Goal: Task Accomplishment & Management: Manage account settings

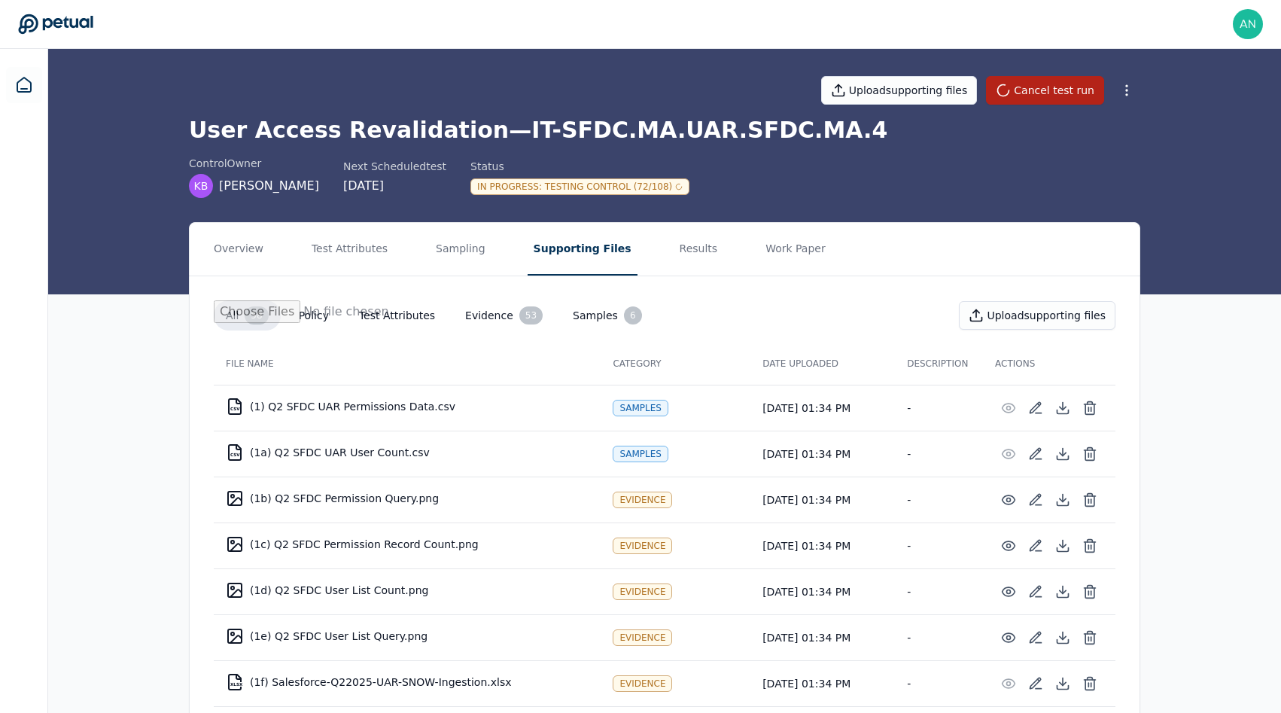
click at [756, 183] on div "control Owner KB Kristan Brackney Next Scheduled test 9/29/2025 Status In Progr…" at bounding box center [665, 177] width 952 height 42
click at [141, 163] on div "Upload supporting files Cancel test run User Access Revalidation — IT-SFDC.MA.U…" at bounding box center [664, 171] width 1233 height 245
click at [532, 141] on h1 "User Access Revalidation — IT-SFDC.MA.UAR.SFDC.MA.4" at bounding box center [665, 130] width 952 height 27
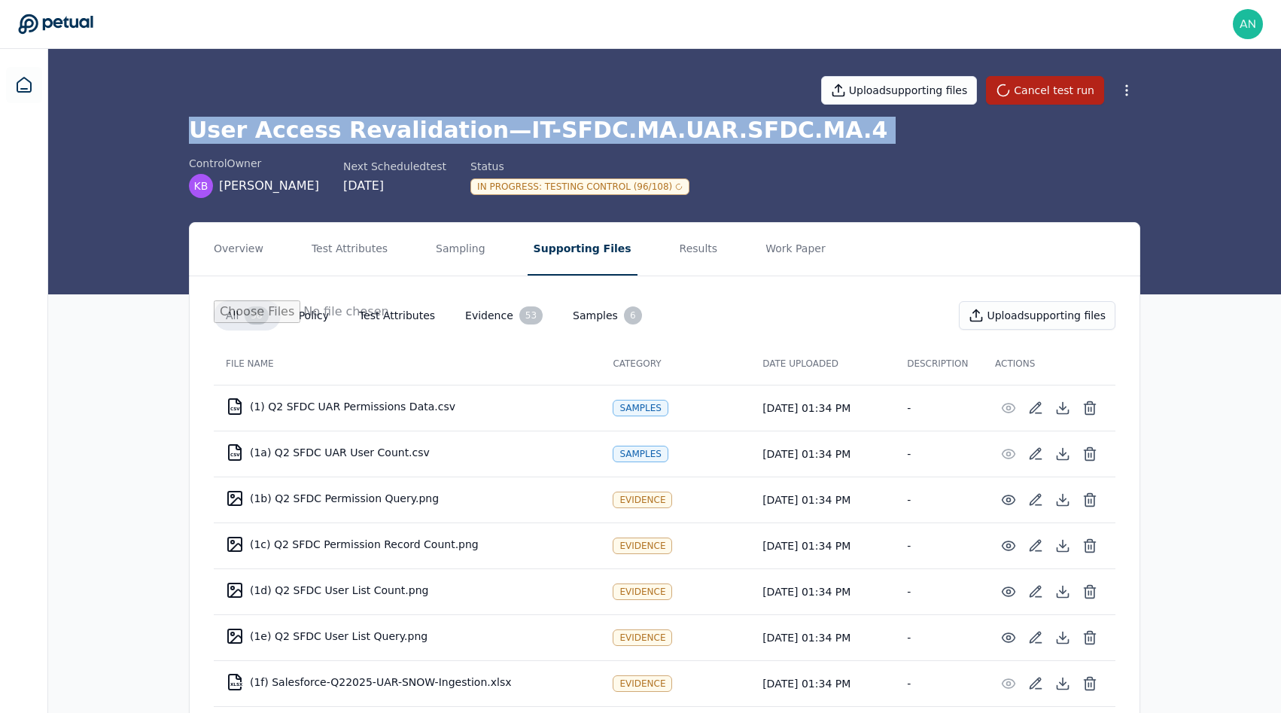
click at [532, 141] on h1 "User Access Revalidation — IT-SFDC.MA.UAR.SFDC.MA.4" at bounding box center [665, 130] width 952 height 27
click at [479, 134] on h1 "User Access Revalidation — IT-SFDC.MA.UAR.SFDC.MA.4" at bounding box center [665, 130] width 952 height 27
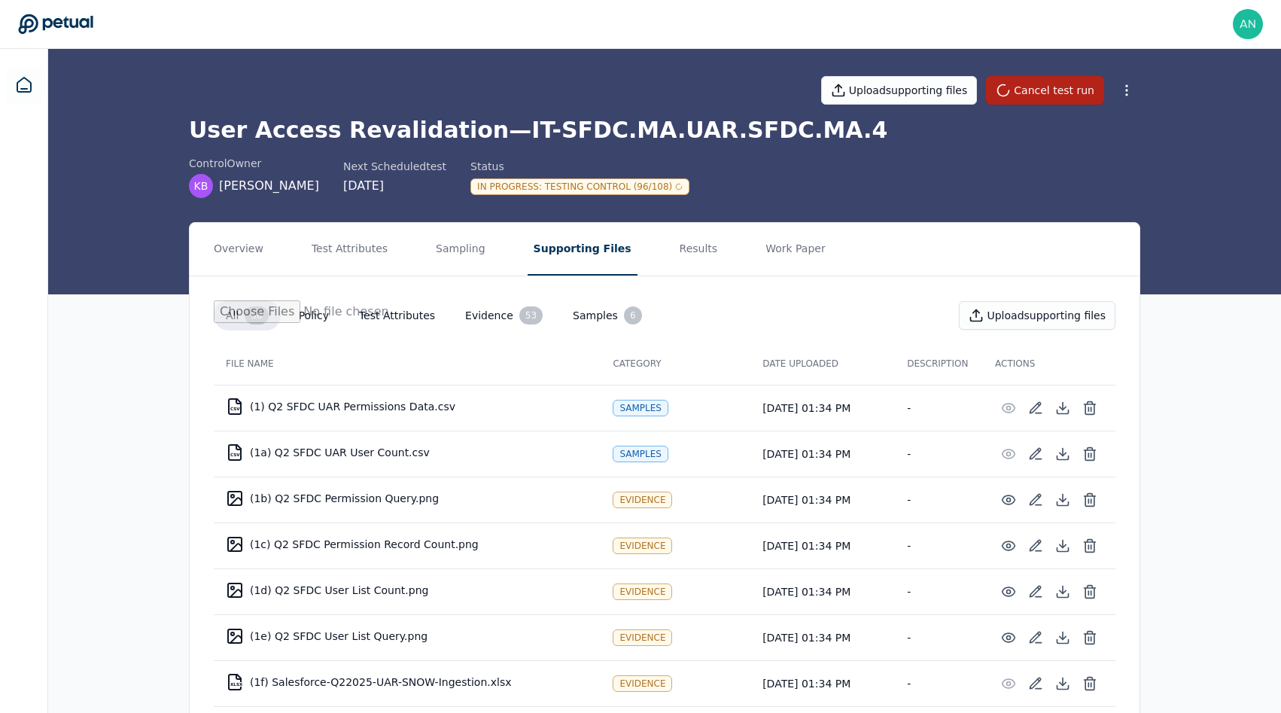
click at [479, 134] on h1 "User Access Revalidation — IT-SFDC.MA.UAR.SFDC.MA.4" at bounding box center [665, 130] width 952 height 27
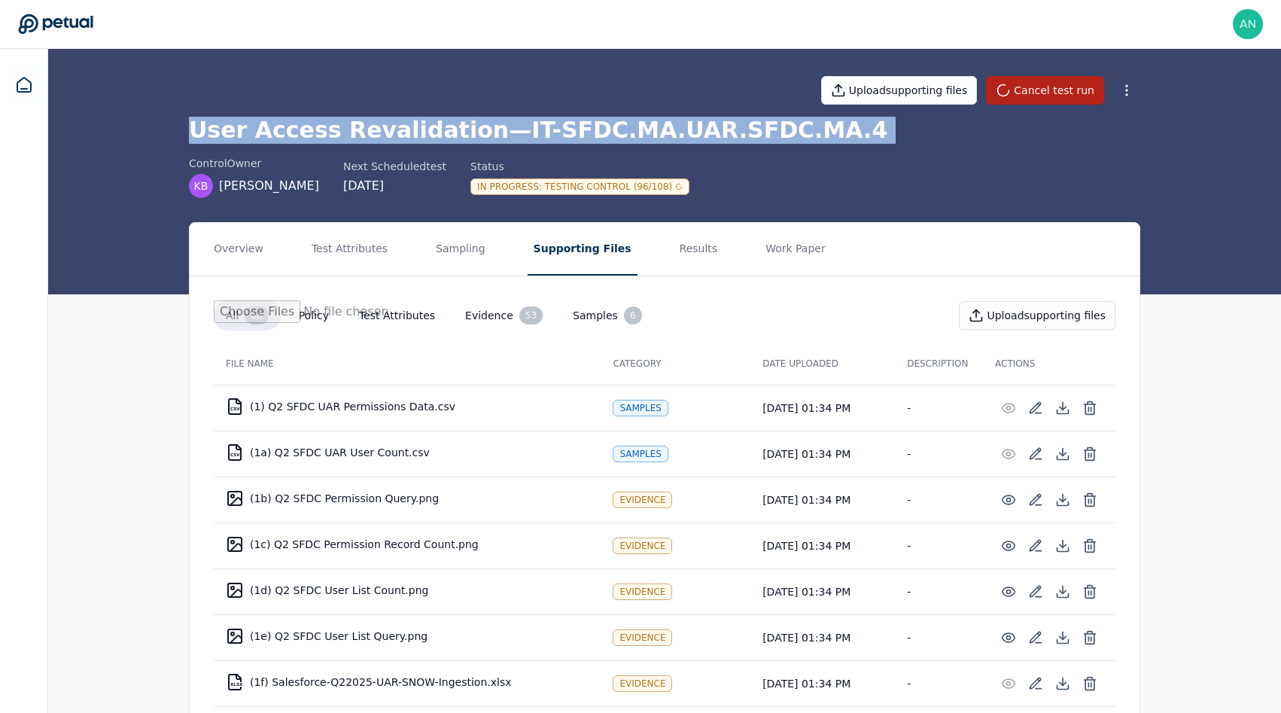
click at [479, 134] on h1 "User Access Revalidation — IT-SFDC.MA.UAR.SFDC.MA.4" at bounding box center [665, 130] width 952 height 27
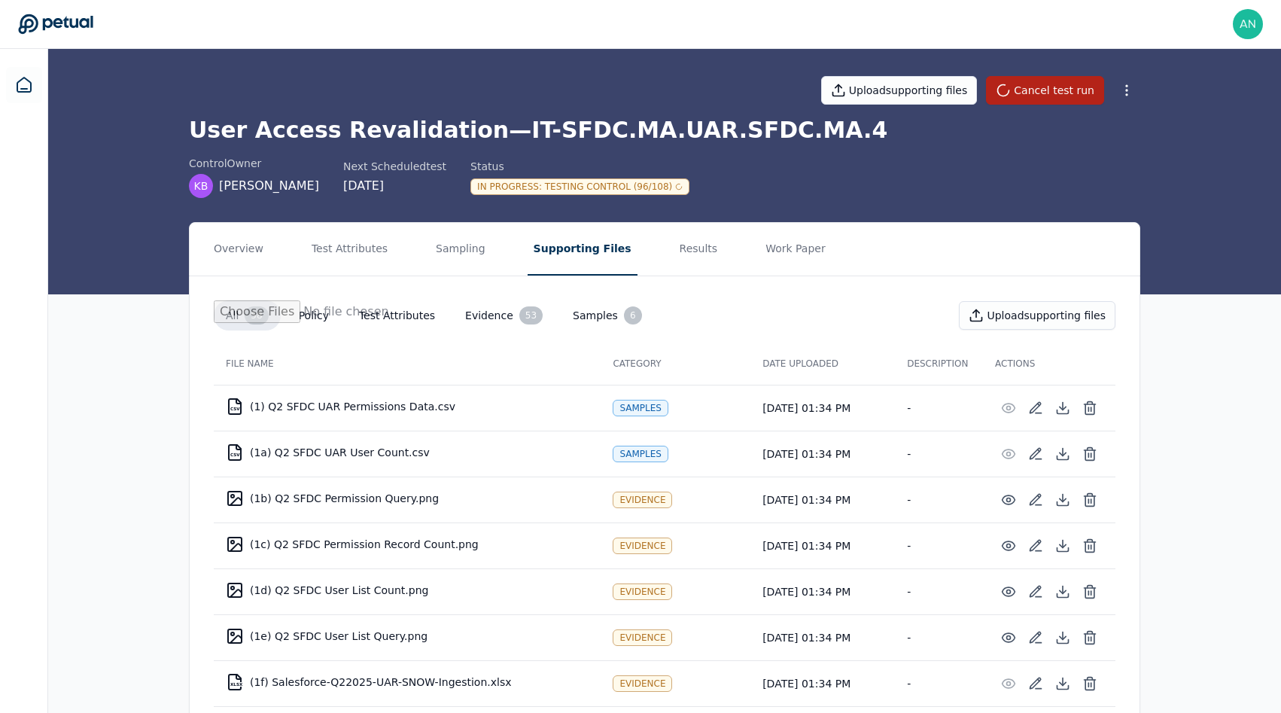
click at [458, 104] on div "Upload supporting files Cancel test run" at bounding box center [665, 90] width 952 height 53
click at [674, 275] on button "Results" at bounding box center [699, 249] width 50 height 53
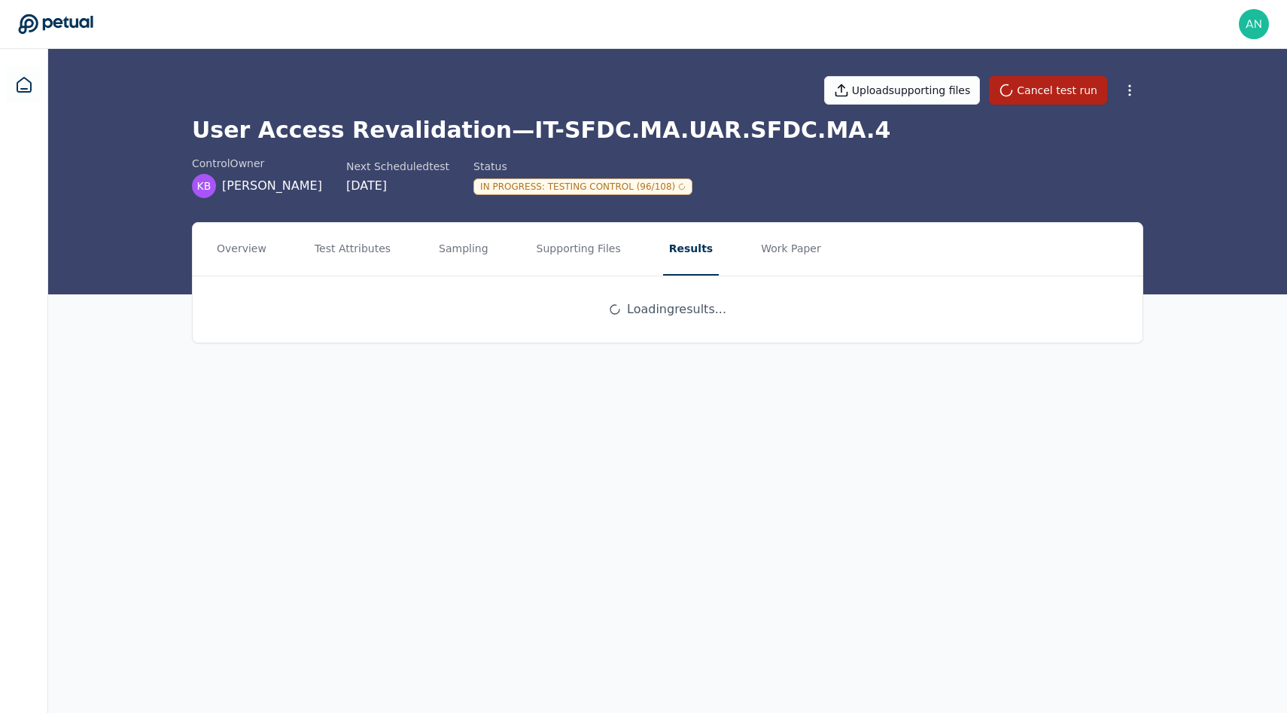
click at [672, 254] on button "Results" at bounding box center [691, 249] width 56 height 53
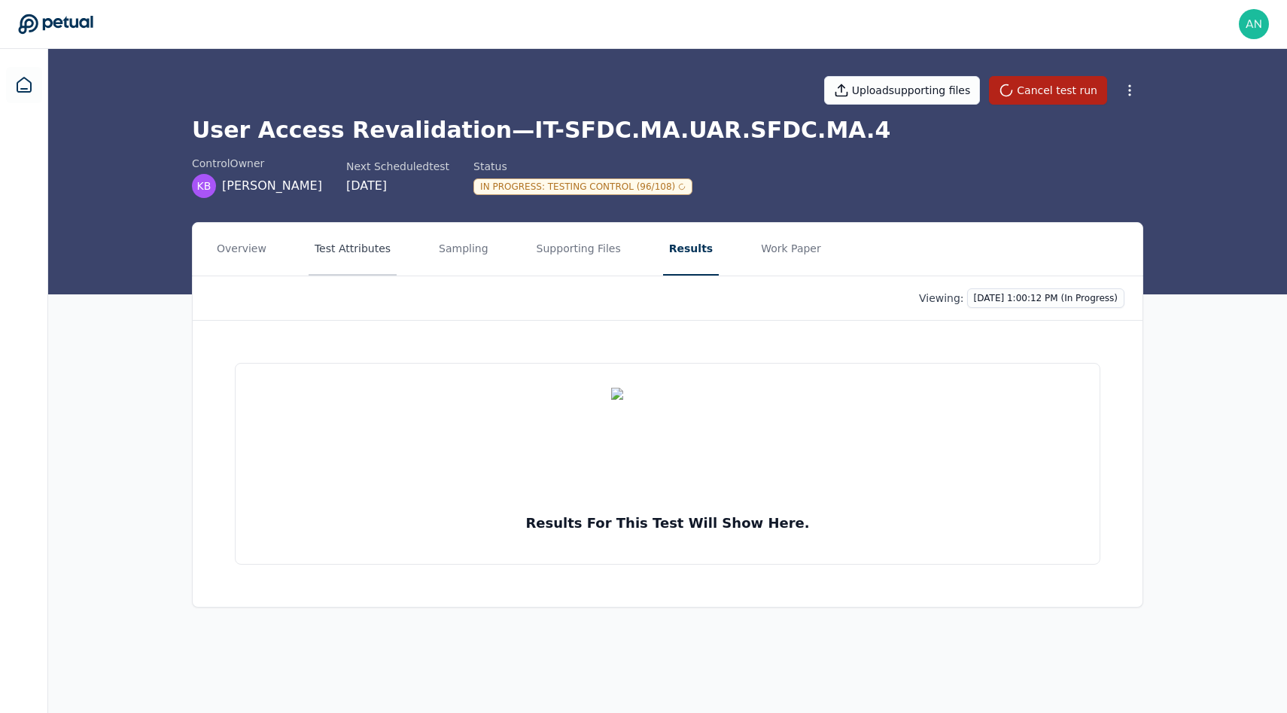
click at [343, 251] on button "Test Attributes" at bounding box center [353, 249] width 88 height 53
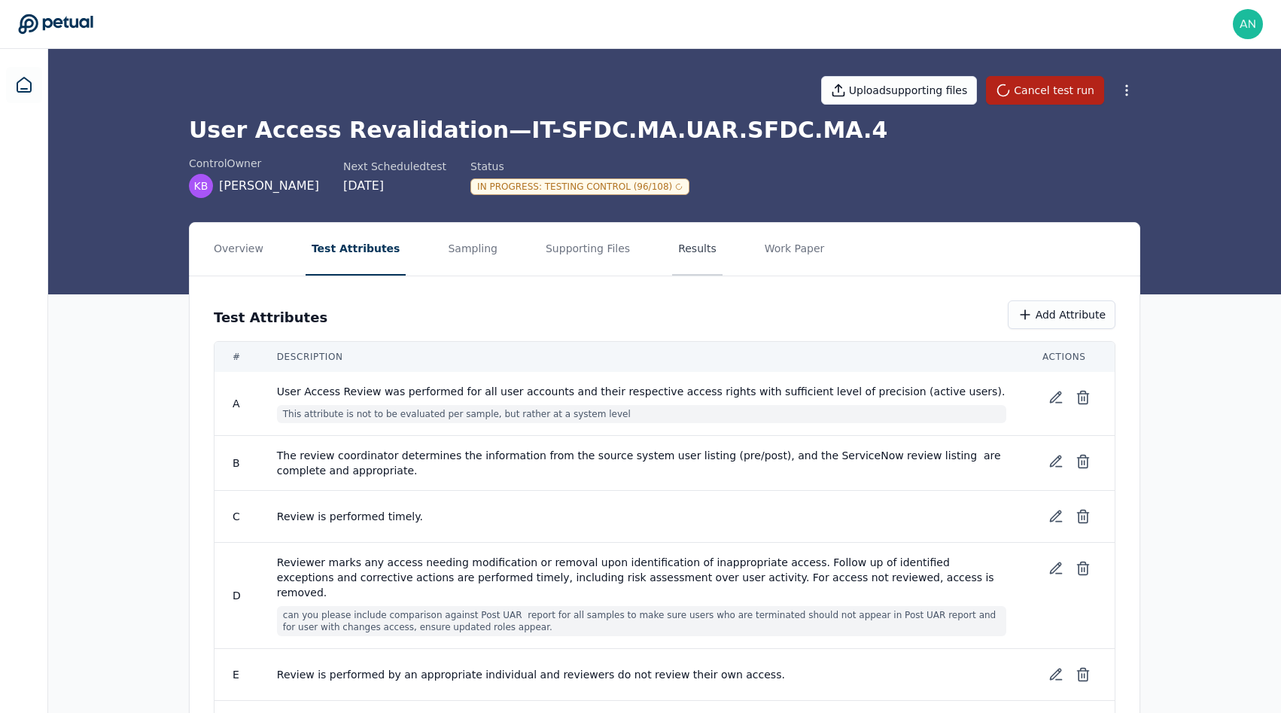
click at [672, 256] on button "Results" at bounding box center [697, 249] width 50 height 53
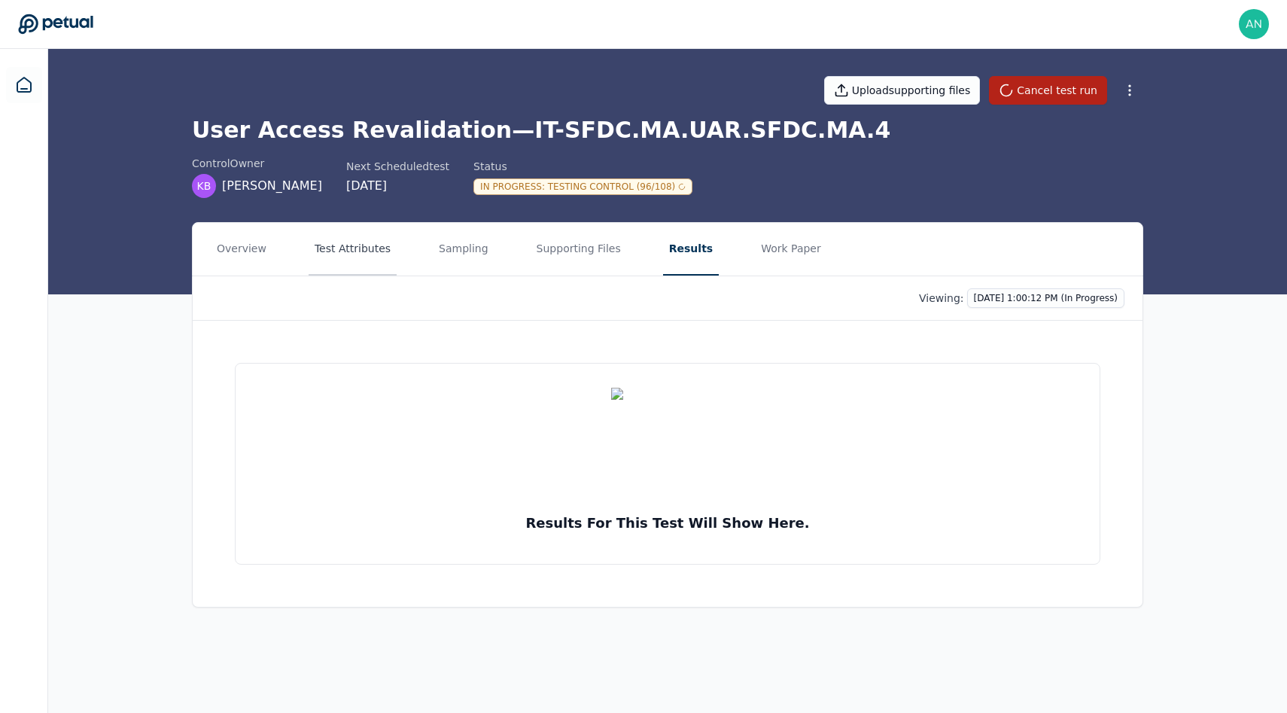
click at [343, 245] on button "Test Attributes" at bounding box center [353, 249] width 88 height 53
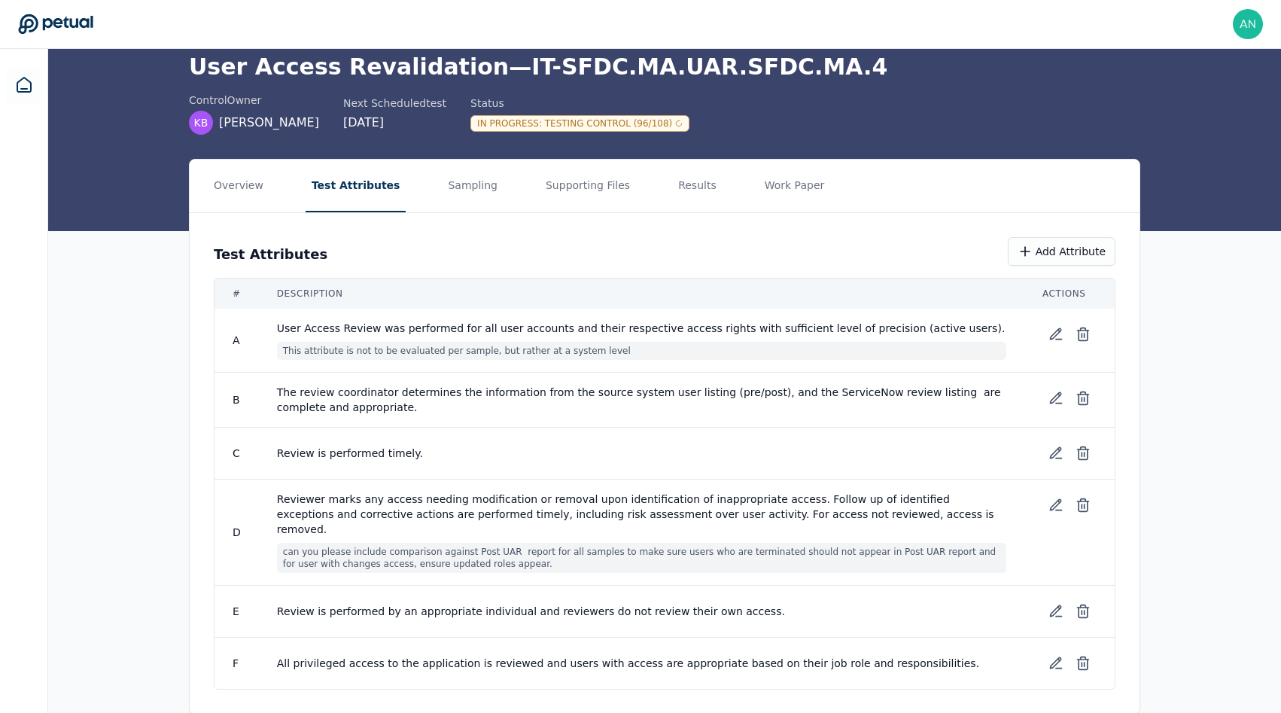
scroll to position [74, 0]
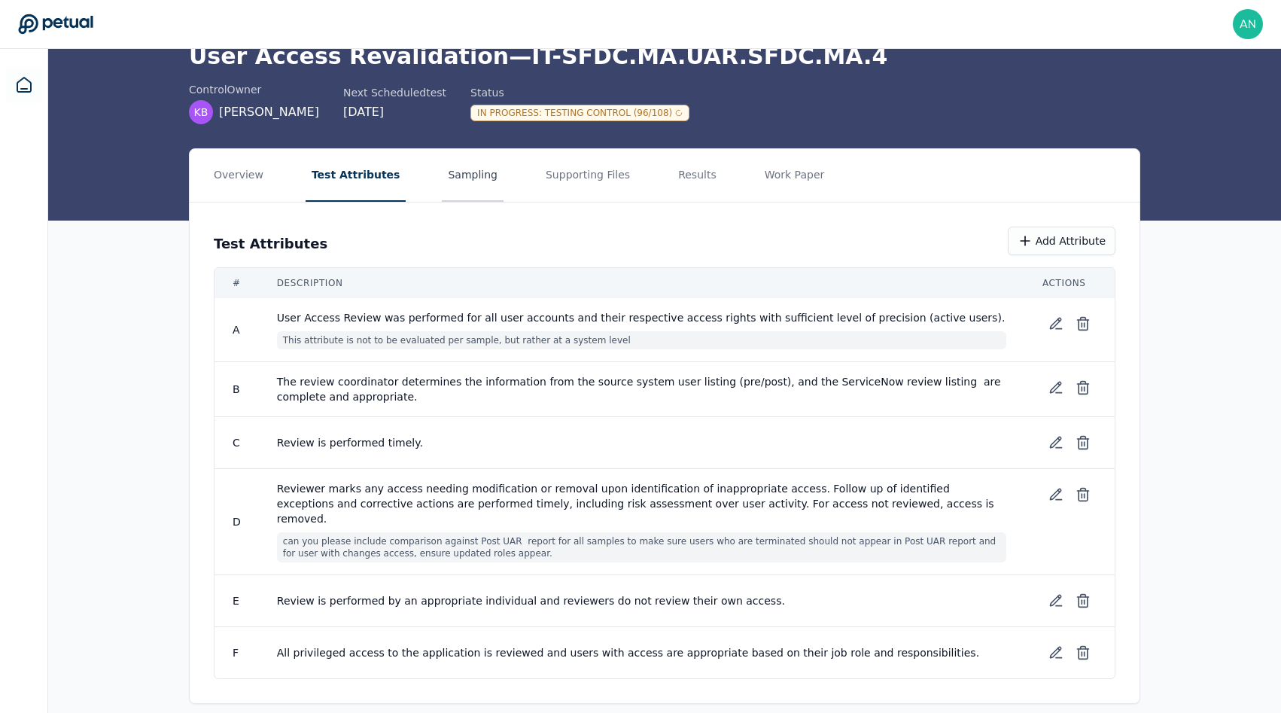
click at [442, 154] on button "Sampling" at bounding box center [473, 175] width 62 height 53
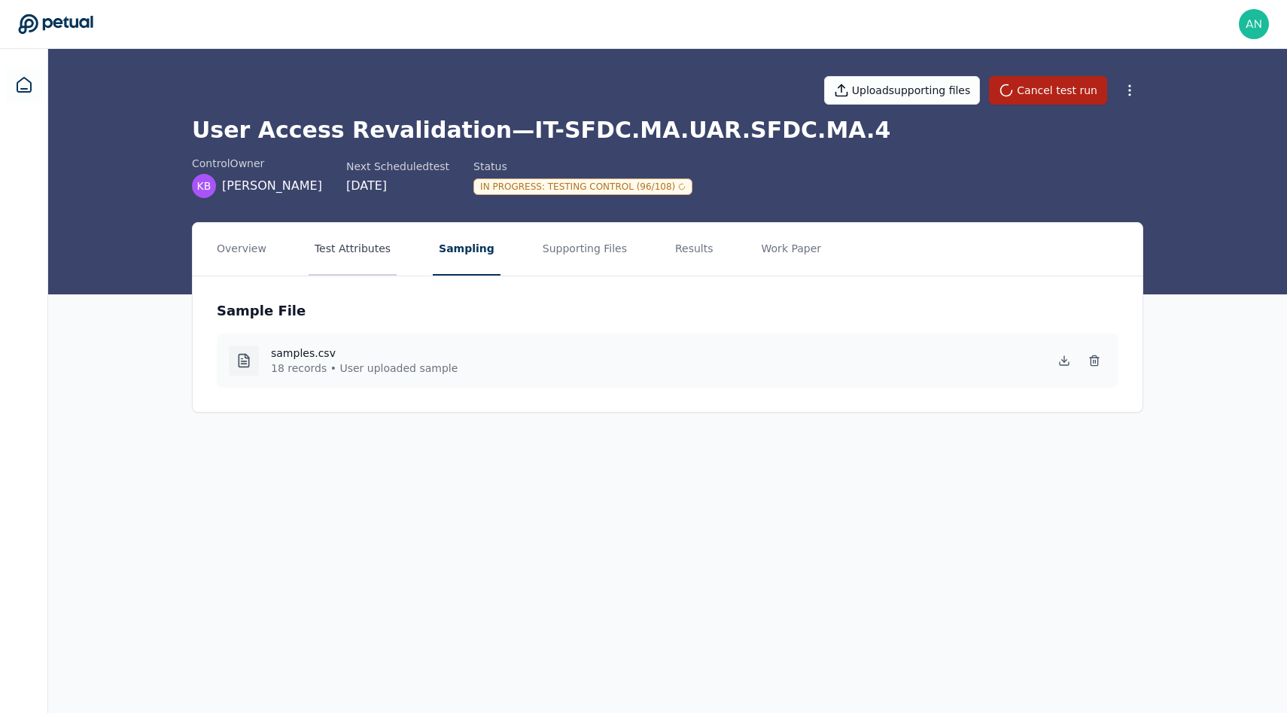
click at [363, 248] on button "Test Attributes" at bounding box center [353, 249] width 88 height 53
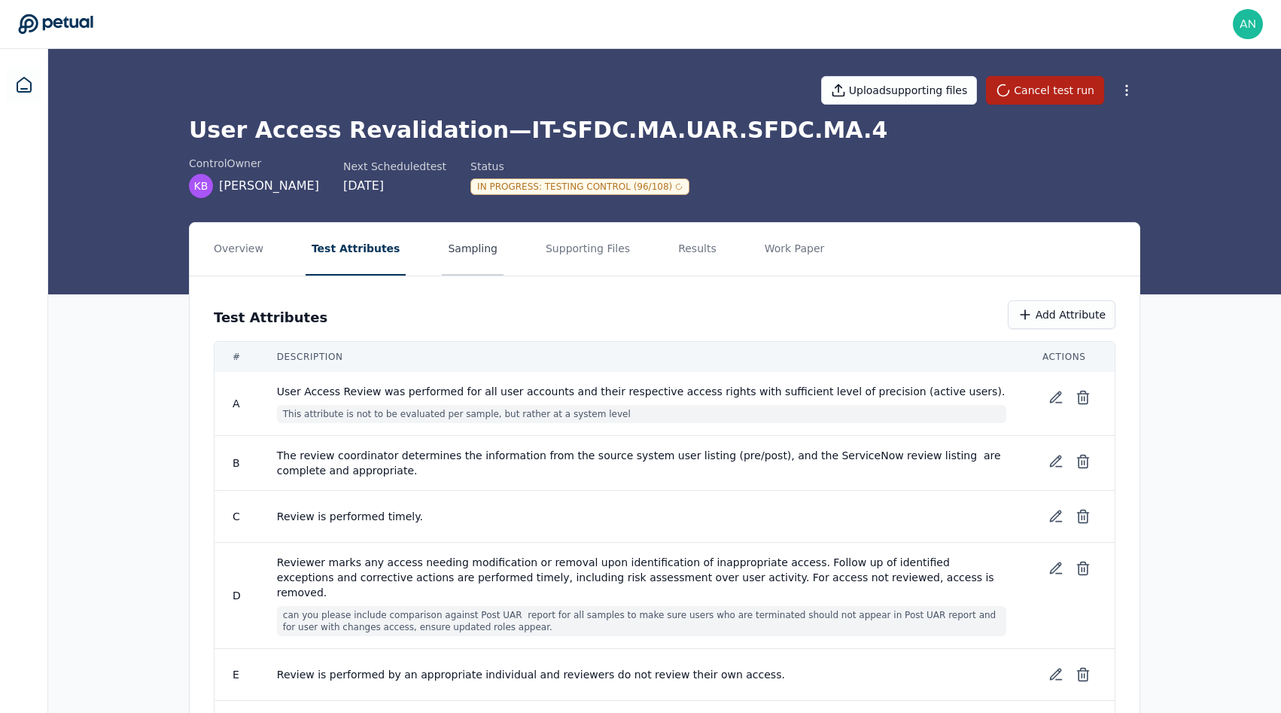
click at [462, 253] on button "Sampling" at bounding box center [473, 249] width 62 height 53
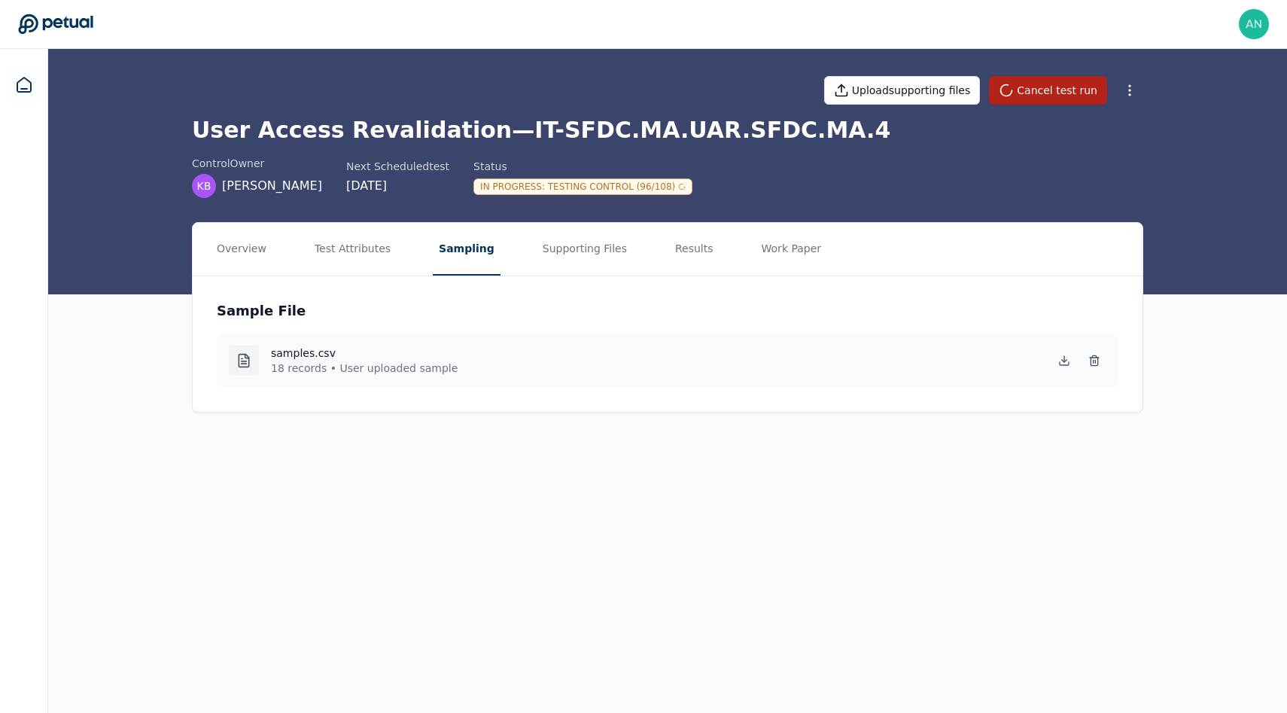
click at [675, 414] on div "Overview Test Attributes Sampling Supporting Files Results Work Paper Sample Fi…" at bounding box center [668, 329] width 964 height 215
click at [20, 88] on icon at bounding box center [24, 85] width 14 height 14
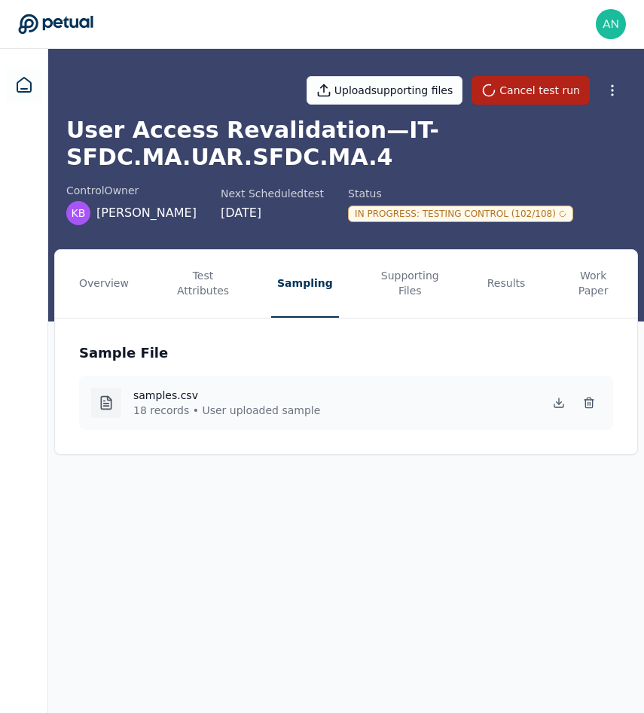
click at [220, 103] on div "Upload supporting files Cancel test run" at bounding box center [345, 90] width 559 height 53
click at [211, 520] on main "Upload supporting files Cancel test run User Access Revalidation — IT-SFDC.MA.U…" at bounding box center [346, 381] width 596 height 664
